Goal: Information Seeking & Learning: Learn about a topic

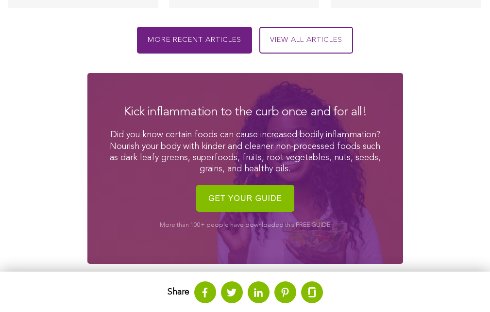
scroll to position [1316, 0]
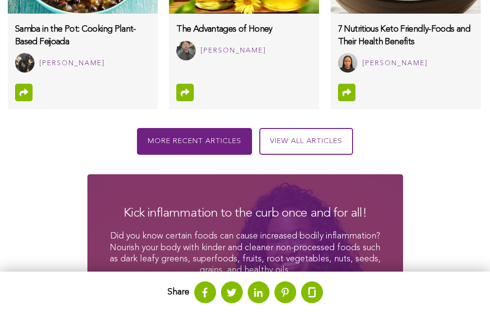
scroll to position [1101, 0]
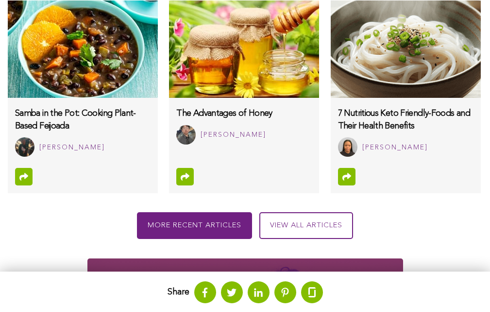
click at [244, 171] on icon at bounding box center [246, 176] width 7 height 10
